Goal: Check status: Check status

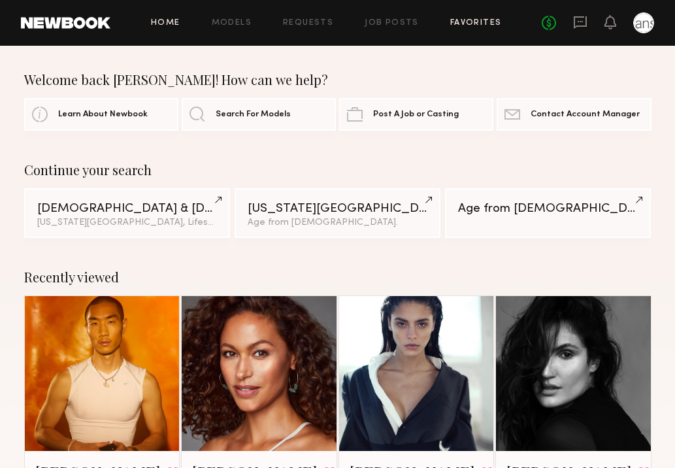
click at [460, 21] on link "Favorites" at bounding box center [476, 23] width 52 height 8
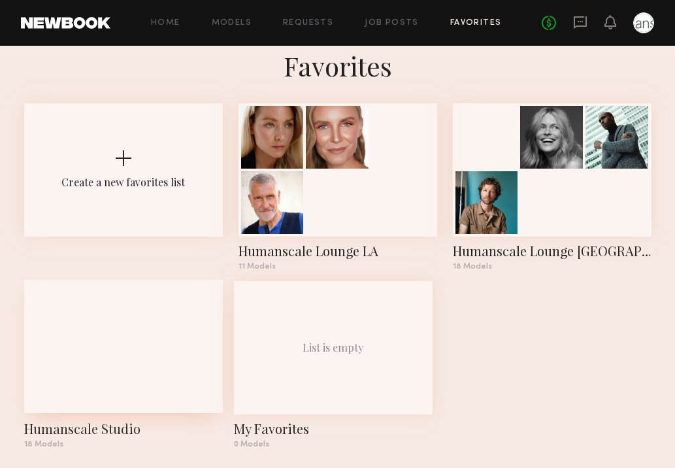
scroll to position [30, 0]
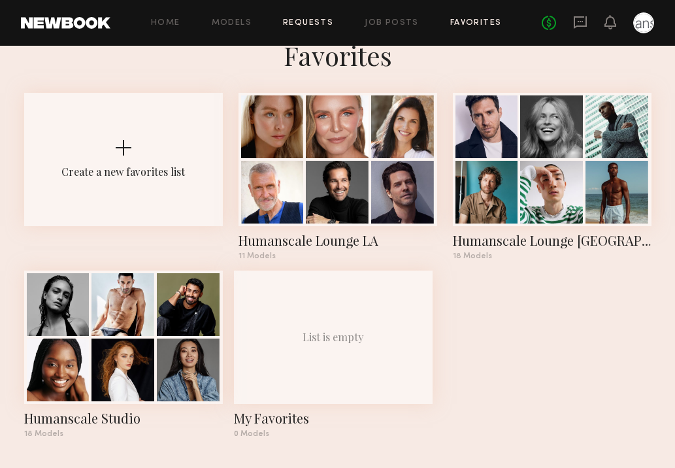
click at [315, 25] on link "Requests" at bounding box center [308, 23] width 50 height 8
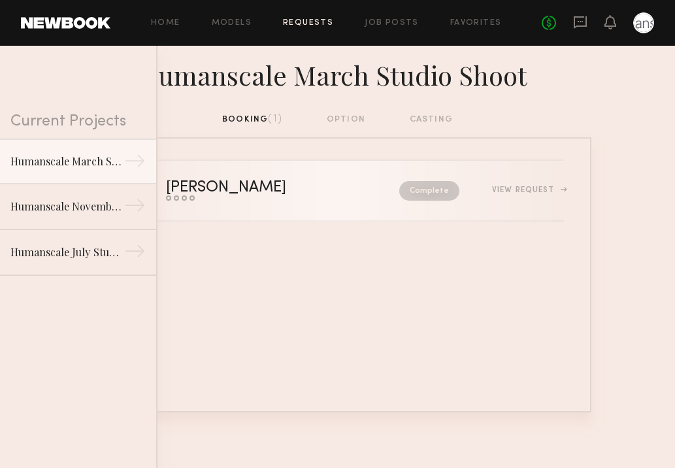
click at [525, 193] on div "View Request" at bounding box center [527, 190] width 71 height 8
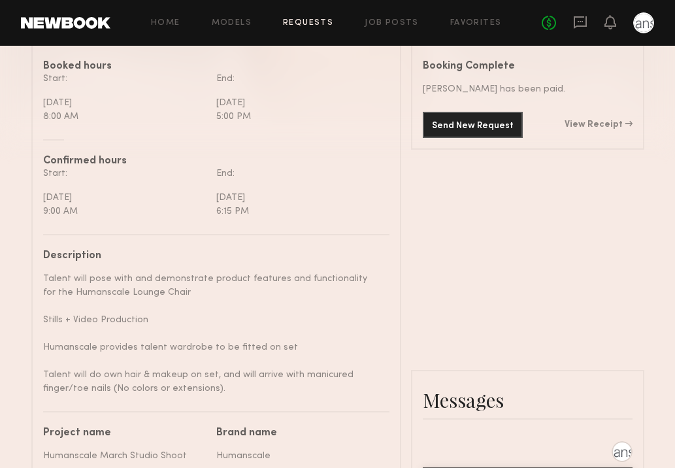
scroll to position [379, 0]
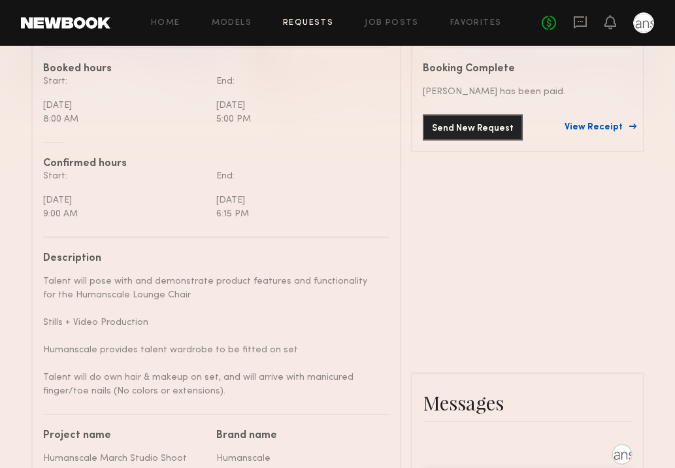
click at [593, 128] on link "View Receipt" at bounding box center [598, 127] width 68 height 9
